Goal: Transaction & Acquisition: Book appointment/travel/reservation

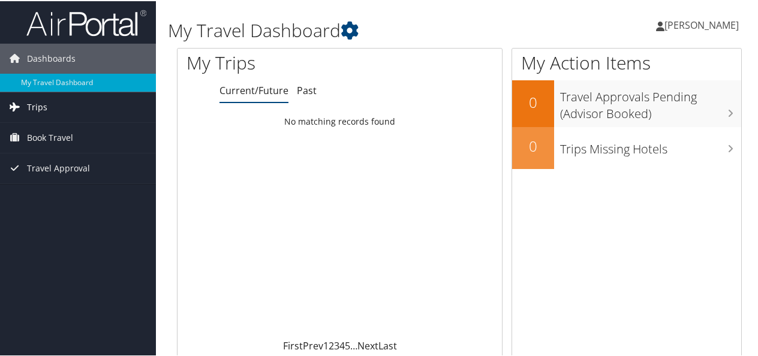
click at [35, 106] on span "Trips" at bounding box center [37, 106] width 20 height 30
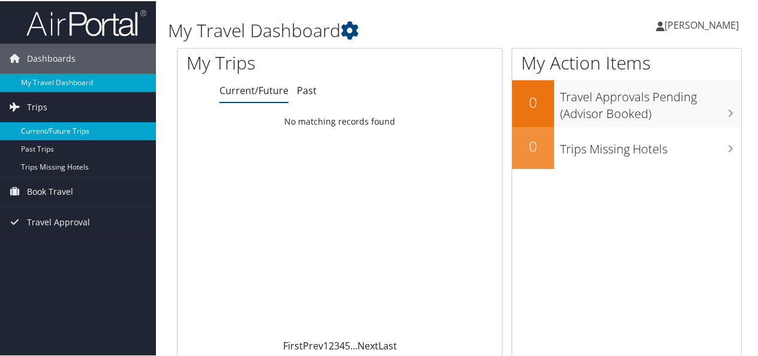
click at [43, 126] on link "Current/Future Trips" at bounding box center [78, 130] width 156 height 18
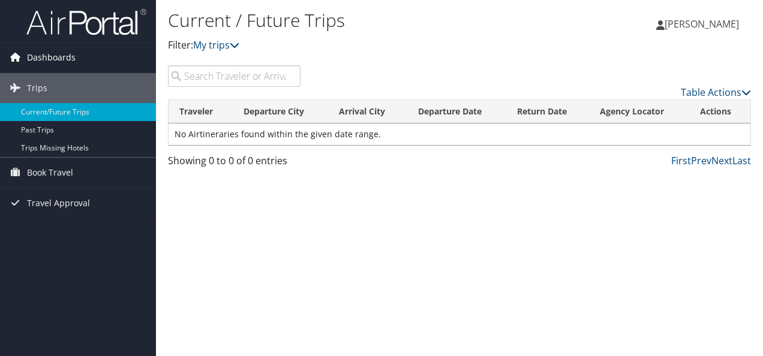
click at [43, 59] on span "Dashboards" at bounding box center [51, 58] width 49 height 30
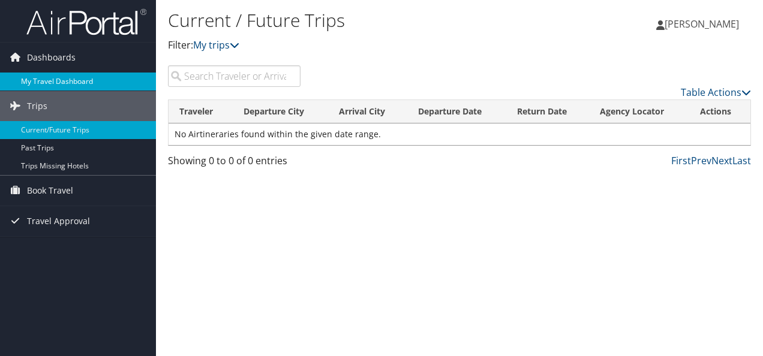
click at [31, 73] on link "My Travel Dashboard" at bounding box center [78, 82] width 156 height 18
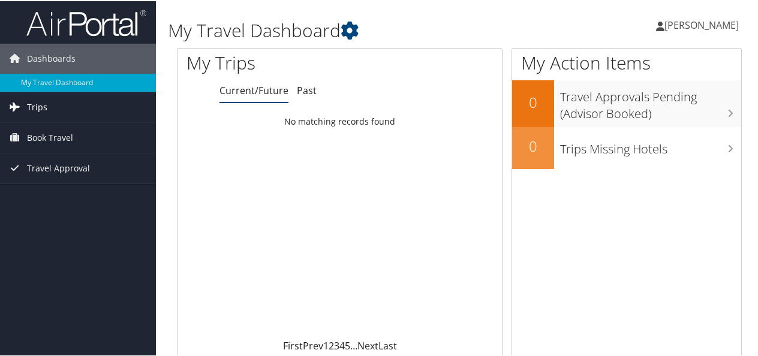
click at [43, 103] on span "Trips" at bounding box center [37, 106] width 20 height 30
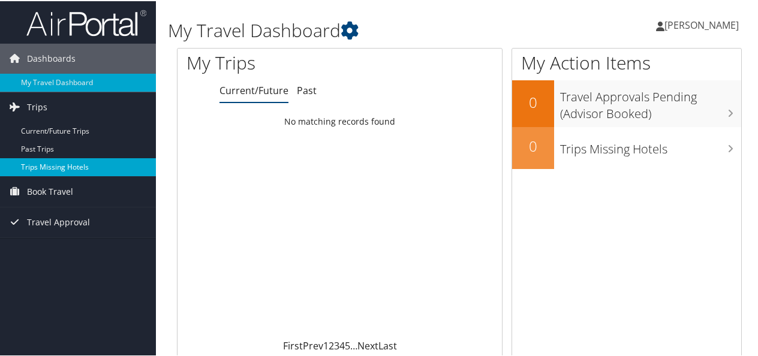
click at [62, 158] on link "Trips Missing Hotels" at bounding box center [78, 166] width 156 height 18
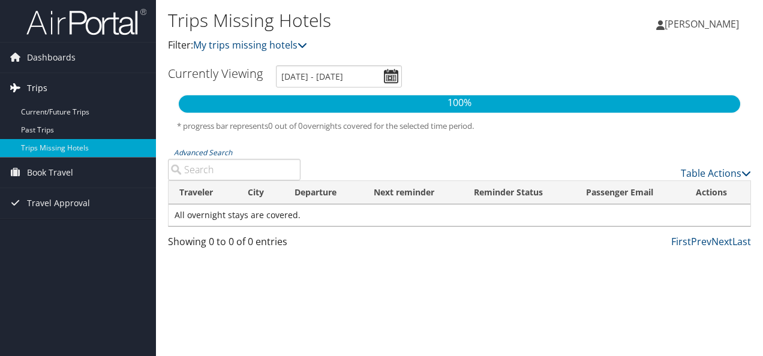
click at [49, 82] on link "Trips" at bounding box center [78, 88] width 156 height 30
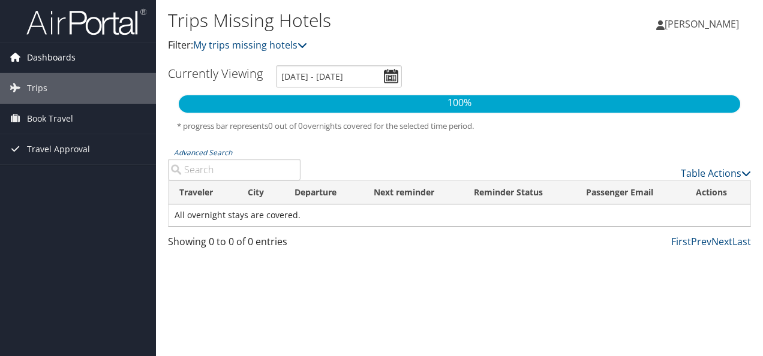
click at [48, 56] on span "Dashboards" at bounding box center [51, 58] width 49 height 30
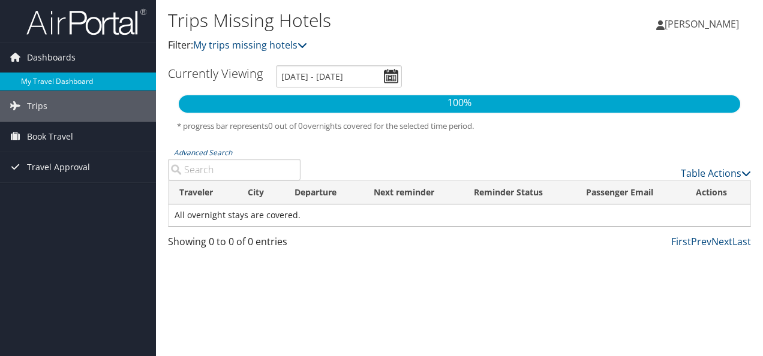
click at [45, 75] on link "My Travel Dashboard" at bounding box center [78, 82] width 156 height 18
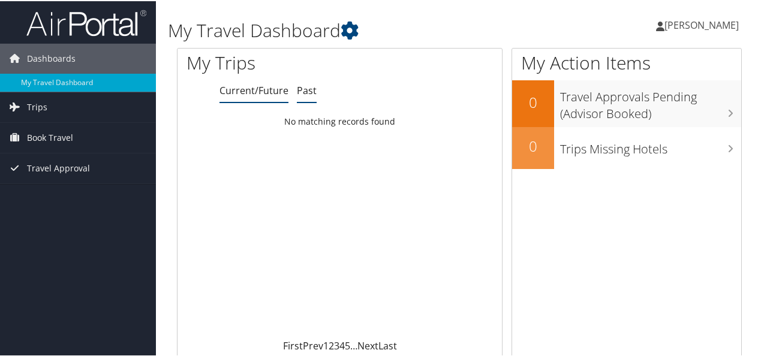
click at [303, 94] on link "Past" at bounding box center [307, 89] width 20 height 13
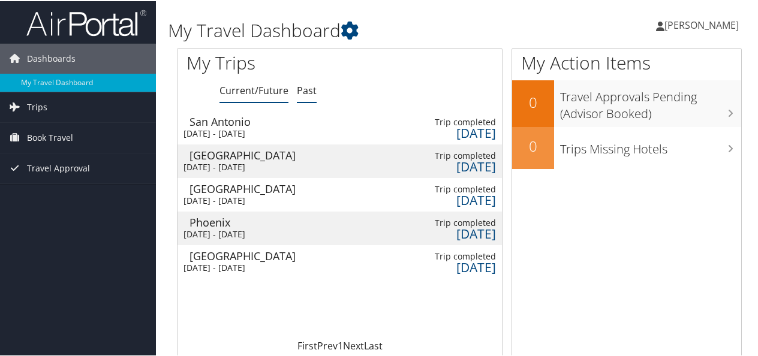
click at [270, 90] on link "Current/Future" at bounding box center [254, 89] width 69 height 13
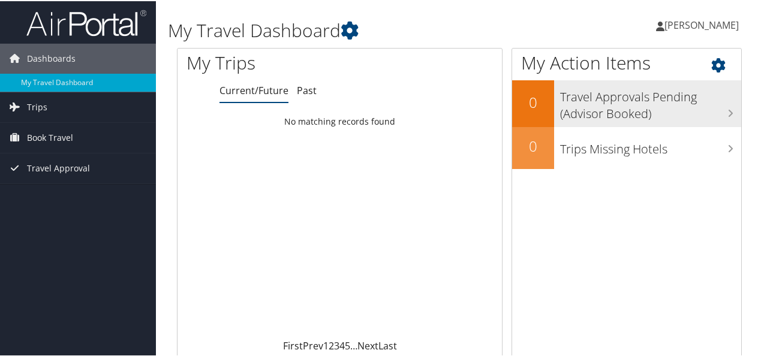
click at [536, 109] on h2 "0" at bounding box center [533, 101] width 42 height 20
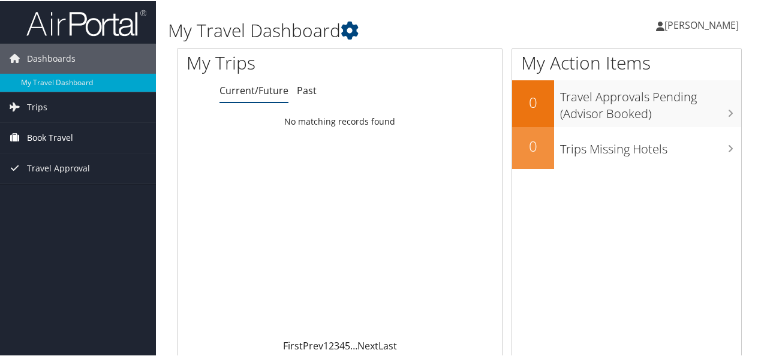
click at [62, 133] on span "Book Travel" at bounding box center [50, 137] width 46 height 30
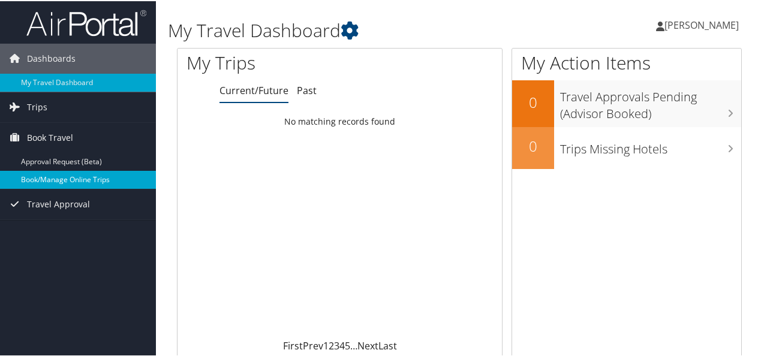
click at [49, 178] on link "Book/Manage Online Trips" at bounding box center [78, 179] width 156 height 18
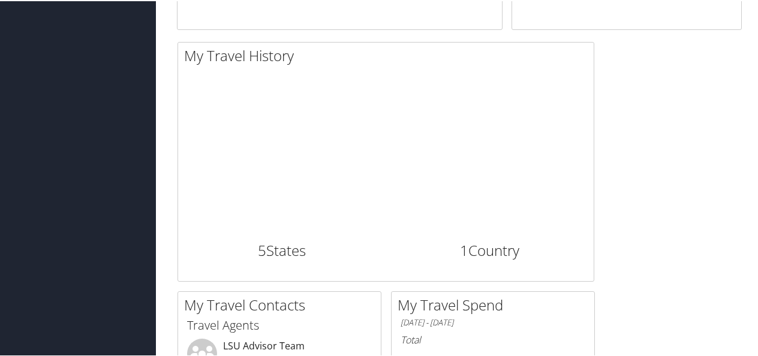
scroll to position [232, 0]
